Goal: Information Seeking & Learning: Learn about a topic

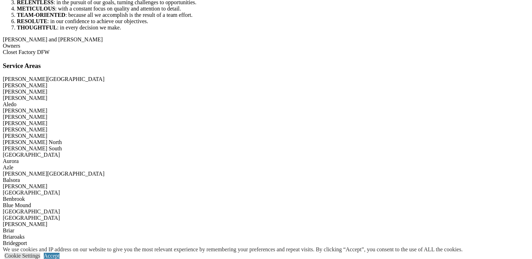
scroll to position [1370, 0]
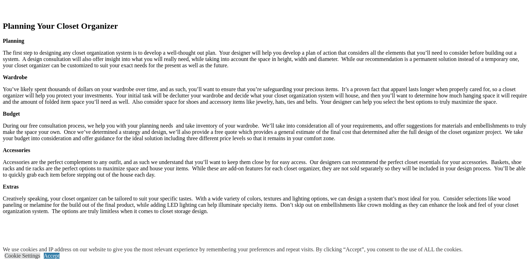
scroll to position [1184, 0]
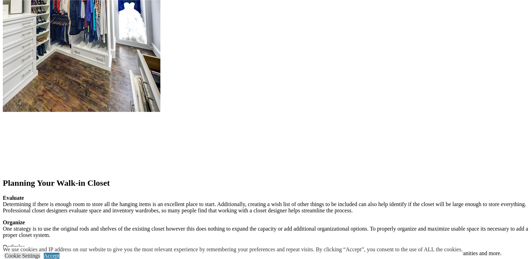
scroll to position [1036, 0]
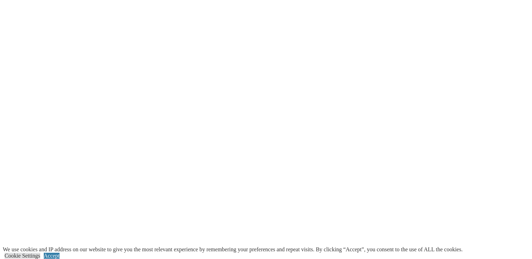
scroll to position [1258, 0]
